Goal: Navigation & Orientation: Find specific page/section

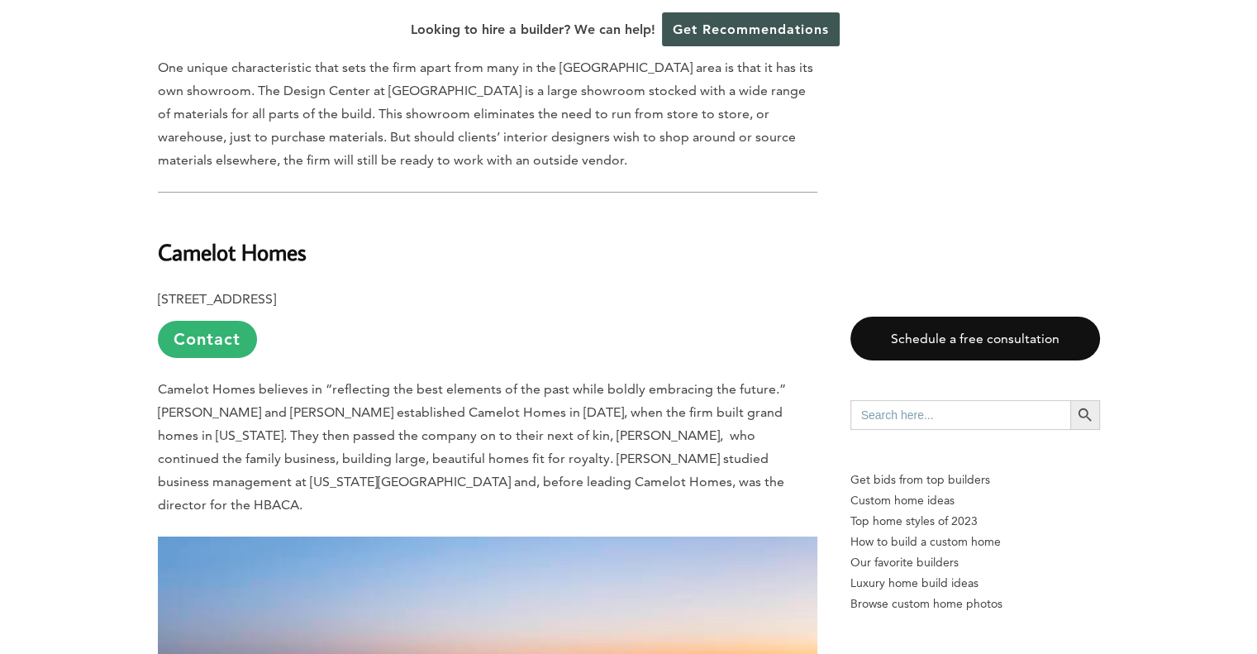
scroll to position [5787, 0]
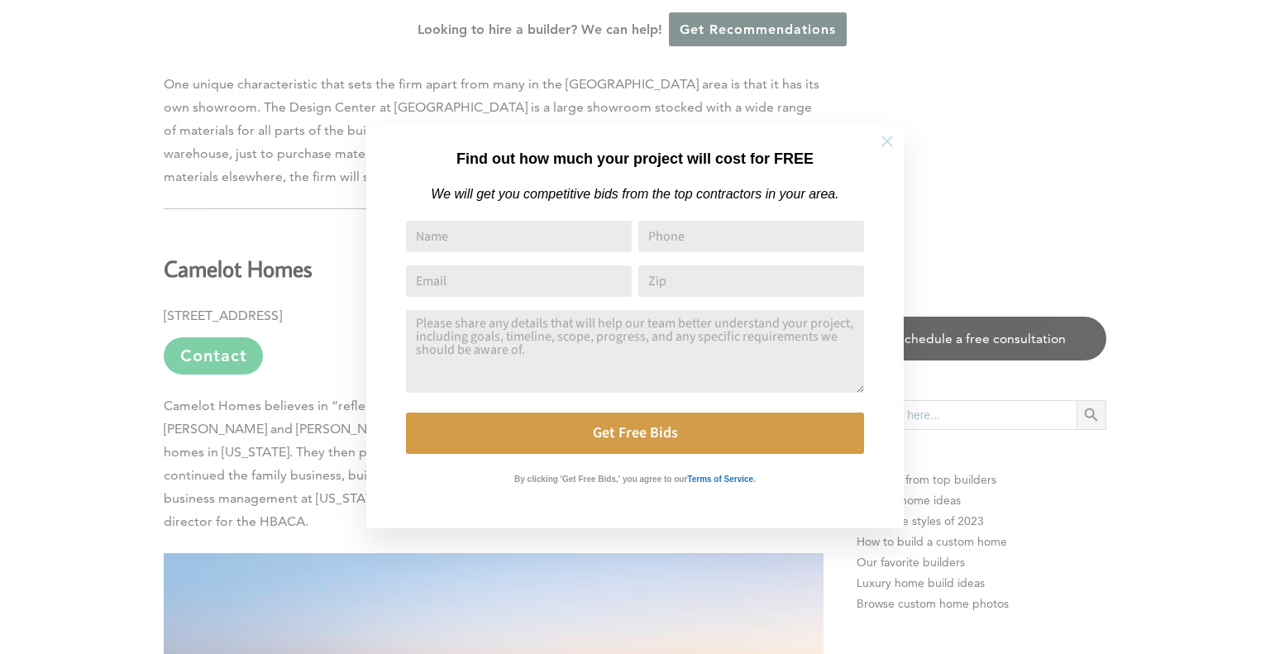
click at [890, 139] on icon at bounding box center [887, 142] width 12 height 12
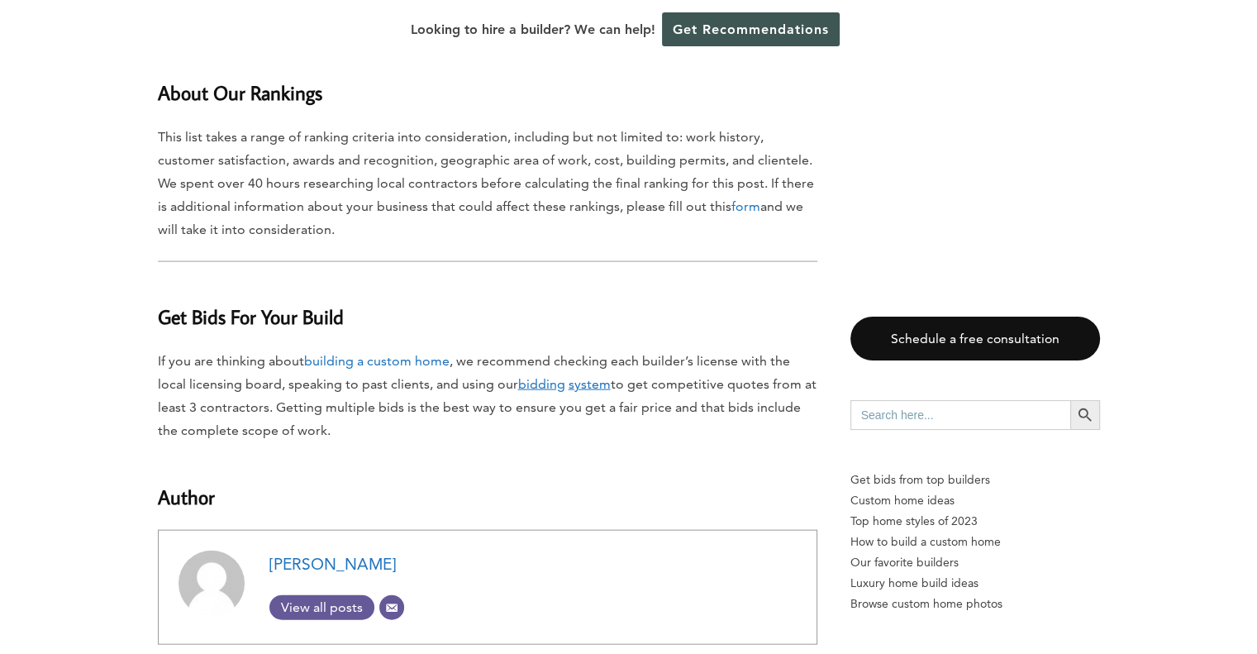
scroll to position [16120, 0]
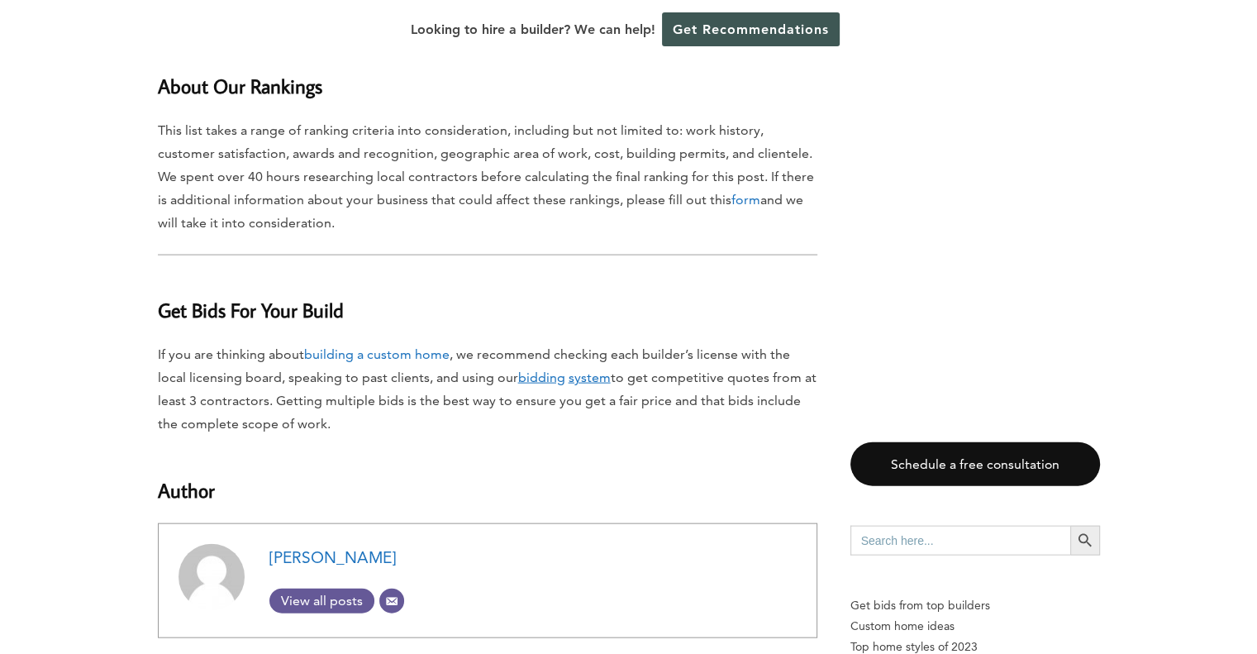
click at [332, 593] on span "View all posts" at bounding box center [321, 601] width 105 height 16
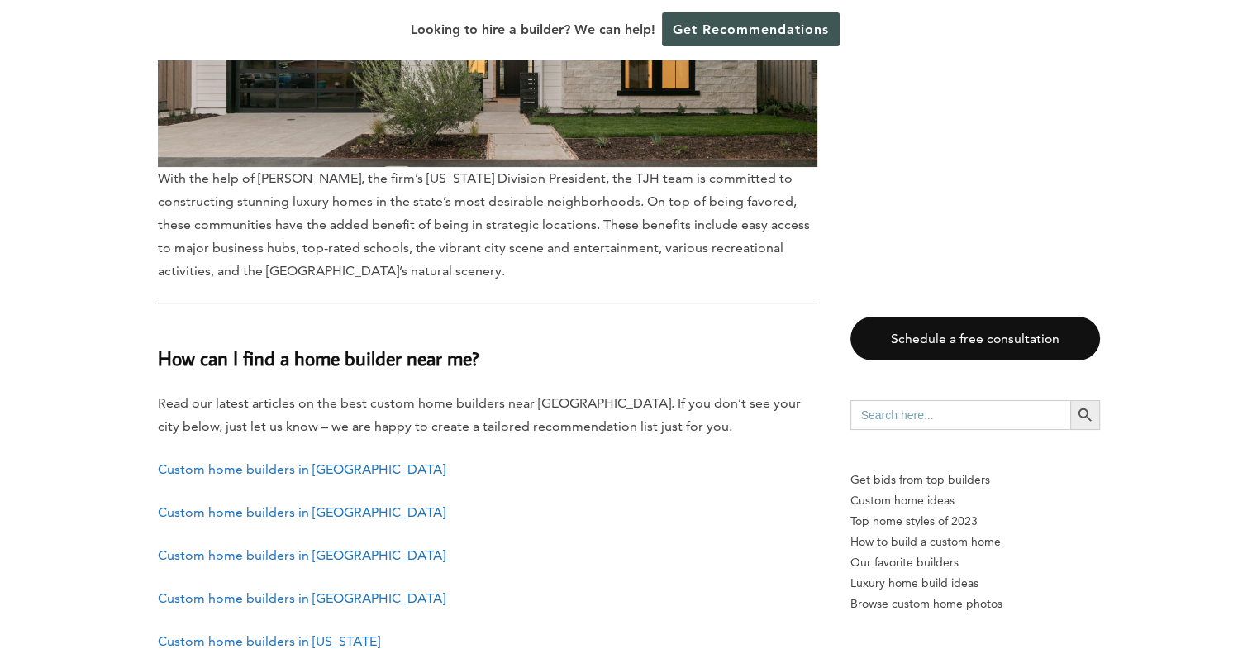
scroll to position [19849, 0]
